Goal: Task Accomplishment & Management: Use online tool/utility

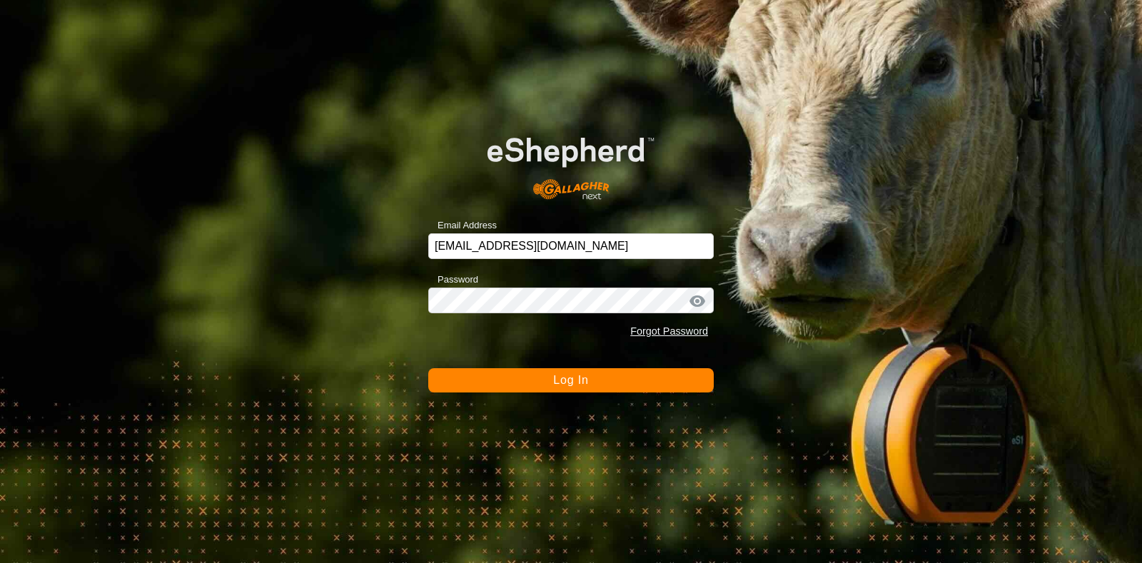
click at [569, 380] on span "Log In" at bounding box center [570, 380] width 35 height 12
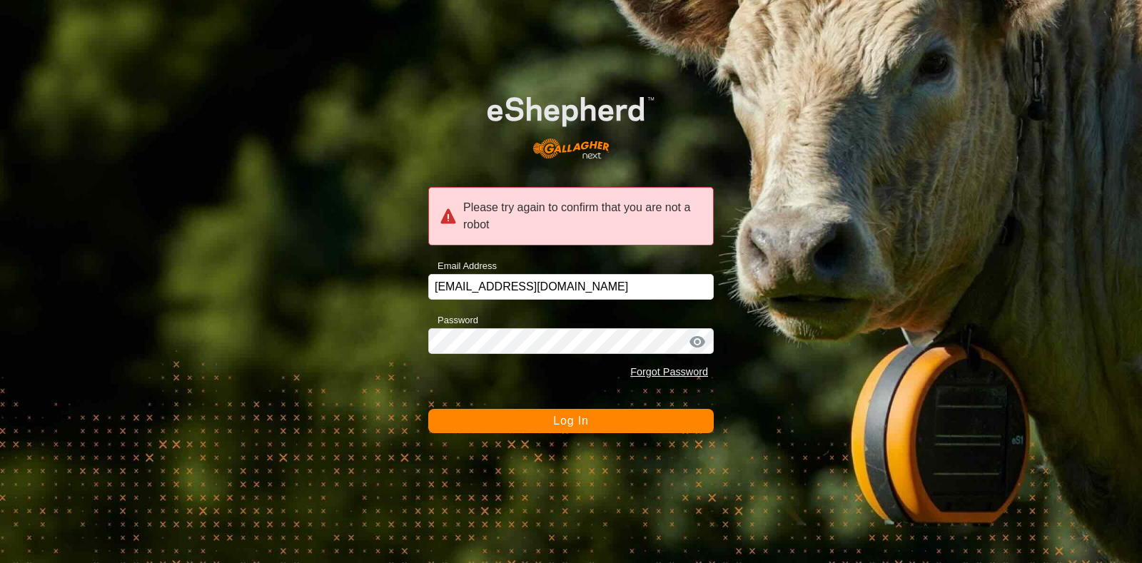
click at [570, 419] on span "Log In" at bounding box center [570, 421] width 35 height 12
